Goal: Use online tool/utility: Utilize a website feature to perform a specific function

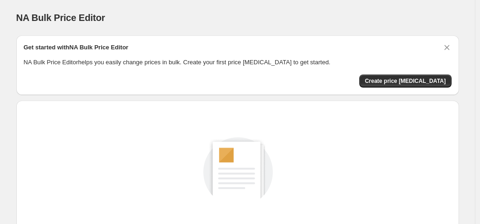
scroll to position [124, 0]
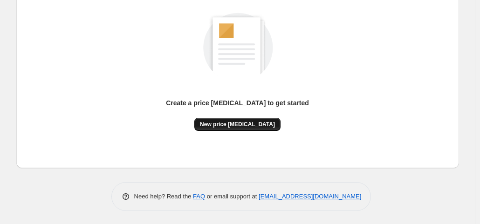
click at [242, 127] on span "New price change job" at bounding box center [237, 124] width 75 height 7
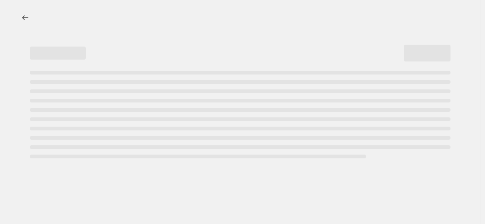
select select "percentage"
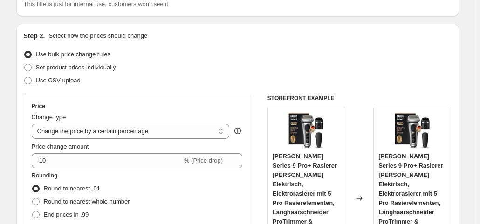
scroll to position [116, 0]
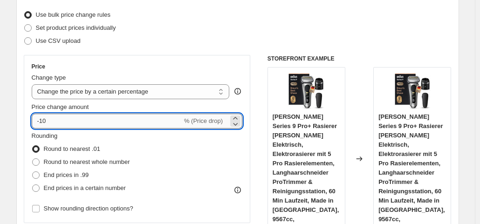
click at [84, 122] on input "-10" at bounding box center [107, 121] width 150 height 15
type input "-1"
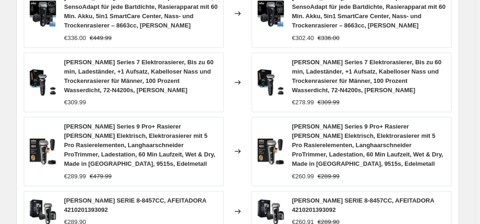
scroll to position [813, 0]
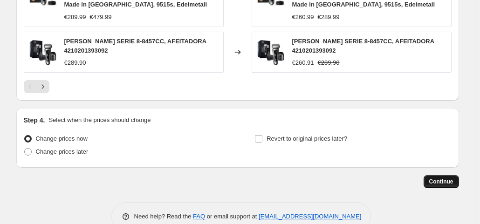
type input "-30"
click at [448, 178] on span "Continue" at bounding box center [441, 181] width 24 height 7
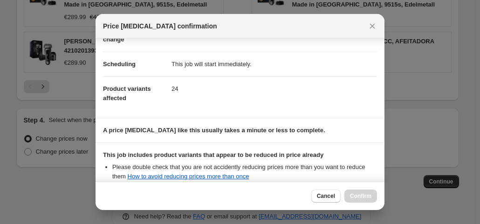
scroll to position [166, 0]
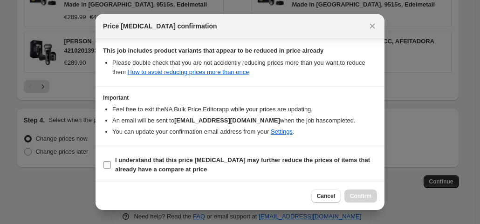
click at [108, 161] on input "I understand that this price change job may further reduce the prices of items …" at bounding box center [106, 164] width 7 height 7
checkbox input "true"
click at [364, 197] on span "Confirm" at bounding box center [360, 195] width 21 height 7
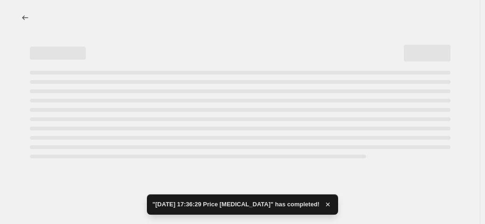
select select "percentage"
